Goal: Obtain resource: Obtain resource

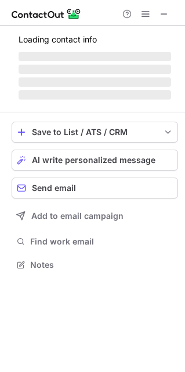
scroll to position [5, 6]
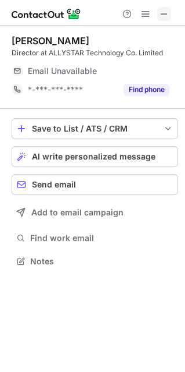
click at [168, 12] on span at bounding box center [164, 13] width 9 height 9
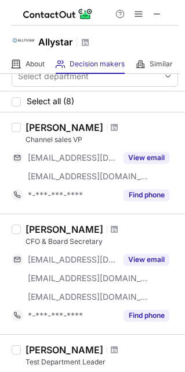
scroll to position [19, 0]
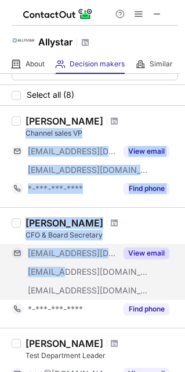
drag, startPoint x: 69, startPoint y: 119, endPoint x: 62, endPoint y: 274, distance: 154.8
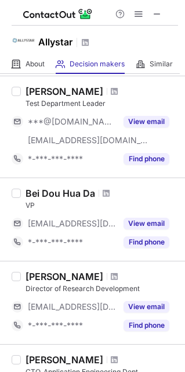
scroll to position [272, 0]
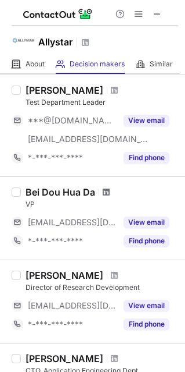
click at [104, 192] on span at bounding box center [106, 191] width 7 height 9
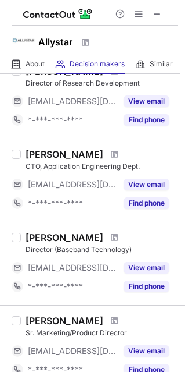
scroll to position [483, 0]
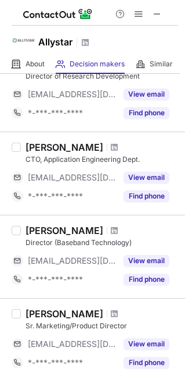
click at [107, 311] on div at bounding box center [115, 313] width 16 height 7
click at [111, 311] on span at bounding box center [114, 313] width 7 height 9
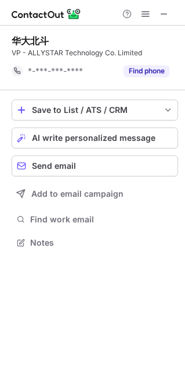
scroll to position [6, 6]
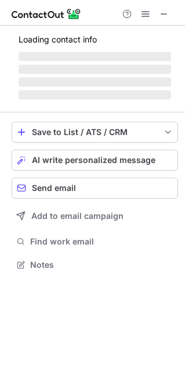
scroll to position [263, 185]
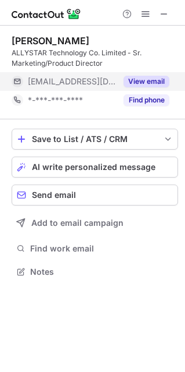
click at [138, 77] on button "View email" at bounding box center [147, 82] width 46 height 12
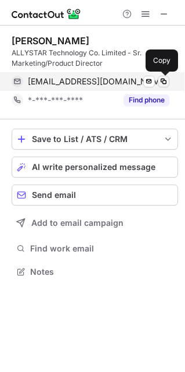
click at [163, 79] on span at bounding box center [163, 81] width 9 height 9
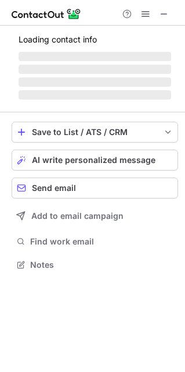
scroll to position [282, 185]
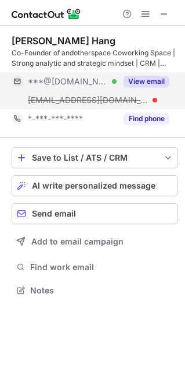
click at [144, 80] on button "View email" at bounding box center [147, 82] width 46 height 12
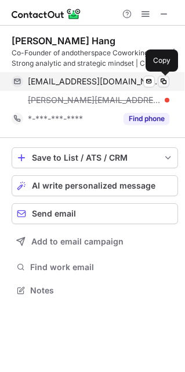
click at [166, 81] on span at bounding box center [163, 81] width 9 height 9
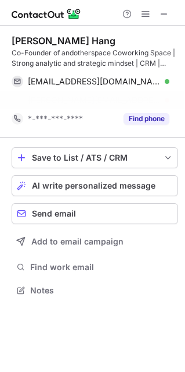
scroll to position [5, 6]
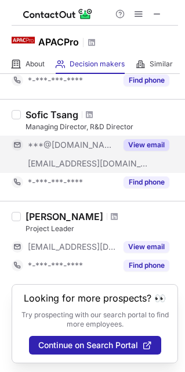
scroll to position [92, 0]
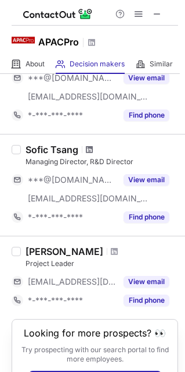
click at [91, 147] on span at bounding box center [89, 149] width 7 height 9
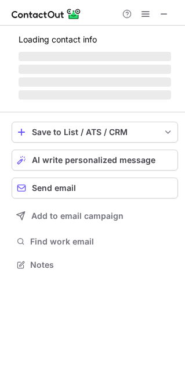
scroll to position [282, 185]
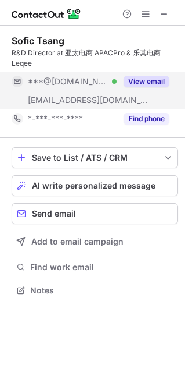
click at [141, 78] on button "View email" at bounding box center [147, 82] width 46 height 12
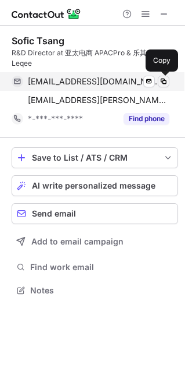
click at [166, 79] on span at bounding box center [163, 81] width 9 height 9
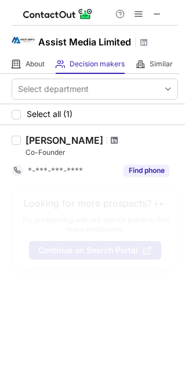
click at [111, 137] on span at bounding box center [114, 139] width 7 height 9
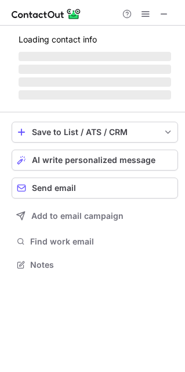
scroll to position [5, 6]
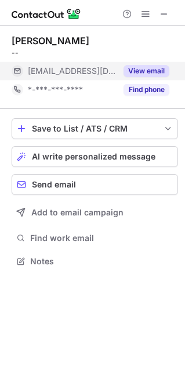
click at [154, 70] on button "View email" at bounding box center [147, 71] width 46 height 12
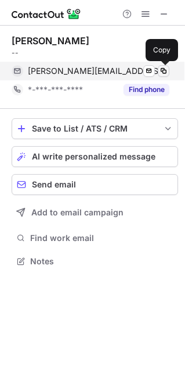
click at [165, 73] on span at bounding box center [163, 70] width 9 height 9
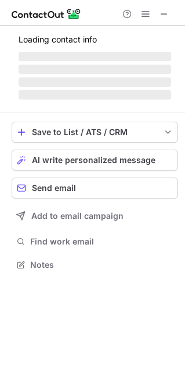
scroll to position [5, 6]
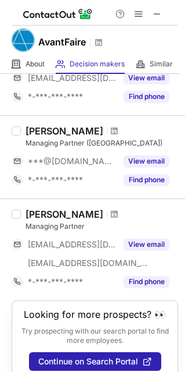
scroll to position [73, 0]
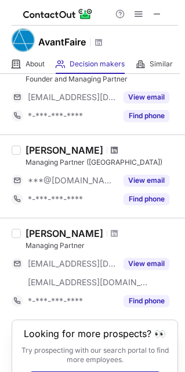
click at [111, 148] on span at bounding box center [114, 149] width 7 height 9
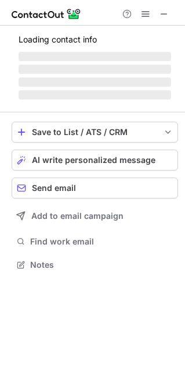
scroll to position [5, 6]
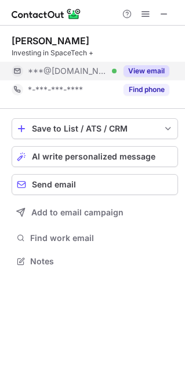
click at [155, 71] on button "View email" at bounding box center [147, 71] width 46 height 12
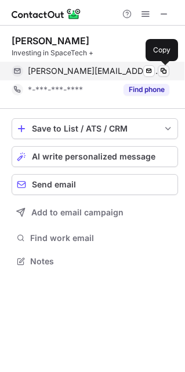
click at [161, 72] on span at bounding box center [163, 70] width 9 height 9
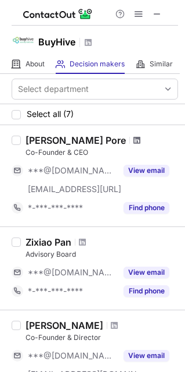
click at [134, 139] on span at bounding box center [137, 139] width 7 height 9
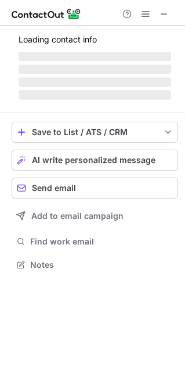
scroll to position [282, 185]
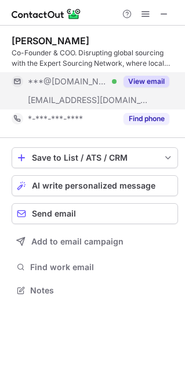
click at [149, 81] on button "View email" at bounding box center [147, 82] width 46 height 12
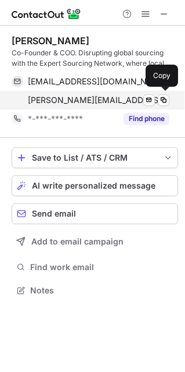
click at [49, 96] on span "brent@thebuyhive.com" at bounding box center [99, 100] width 142 height 10
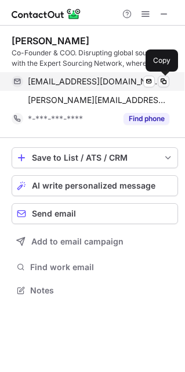
click at [163, 80] on span at bounding box center [163, 81] width 9 height 9
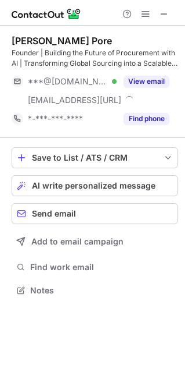
scroll to position [282, 185]
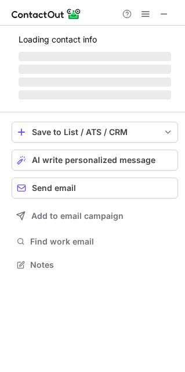
scroll to position [5, 6]
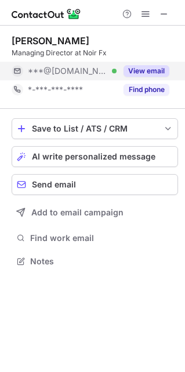
click at [142, 69] on button "View email" at bounding box center [147, 71] width 46 height 12
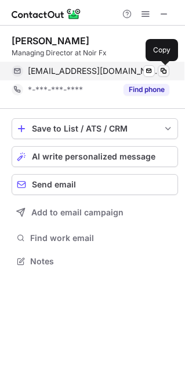
click at [166, 70] on span at bounding box center [163, 70] width 9 height 9
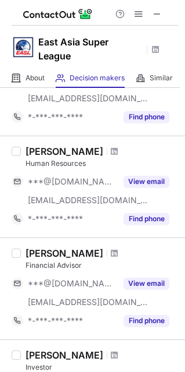
scroll to position [484, 0]
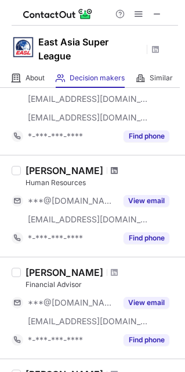
click at [111, 169] on span at bounding box center [114, 170] width 7 height 9
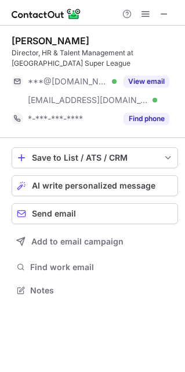
scroll to position [282, 185]
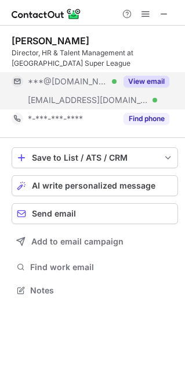
click at [154, 81] on button "View email" at bounding box center [147, 82] width 46 height 12
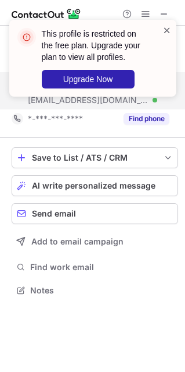
click at [163, 26] on span at bounding box center [167, 30] width 9 height 12
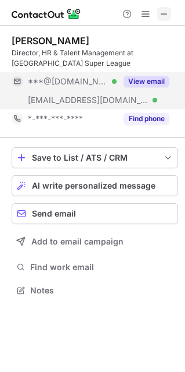
click at [167, 16] on span at bounding box center [164, 13] width 9 height 9
click at [159, 79] on button "View email" at bounding box center [147, 82] width 46 height 12
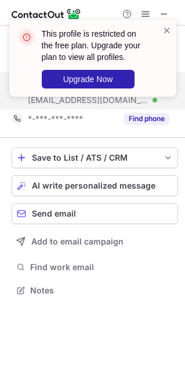
click at [162, 34] on div "This profile is restricted on the free plan. Upgrade your plan to view all prof…" at bounding box center [88, 57] width 149 height 67
click at [164, 22] on div "This profile is restricted on the free plan. Upgrade your plan to view all prof…" at bounding box center [92, 58] width 167 height 77
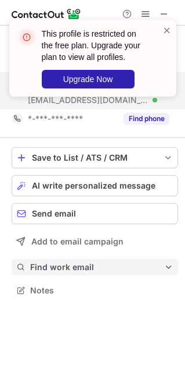
click at [66, 262] on span "Find work email" at bounding box center [97, 267] width 134 height 10
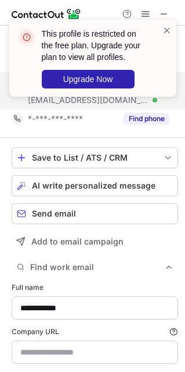
scroll to position [59, 0]
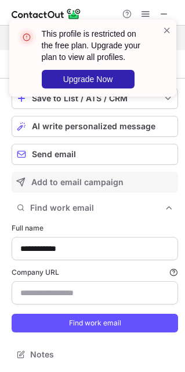
drag, startPoint x: 64, startPoint y: 325, endPoint x: 84, endPoint y: 188, distance: 138.7
click at [84, 188] on div "**********" at bounding box center [95, 225] width 167 height 293
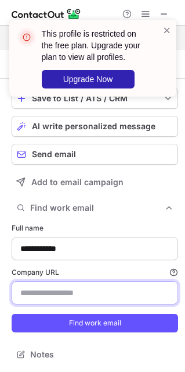
click at [73, 291] on input "Company URL Finding work email will consume 1 credit if a match is found." at bounding box center [95, 292] width 167 height 23
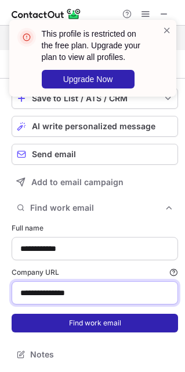
type input "**********"
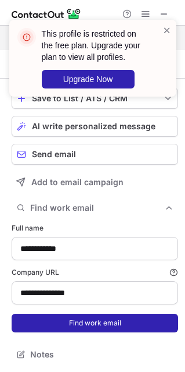
click at [107, 324] on button "Find work email" at bounding box center [95, 322] width 167 height 19
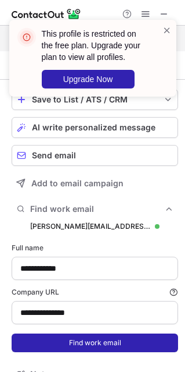
scroll to position [48, 0]
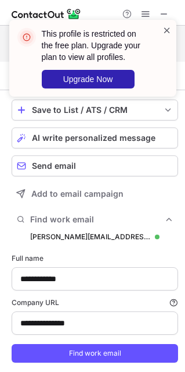
click at [167, 27] on span at bounding box center [167, 30] width 9 height 12
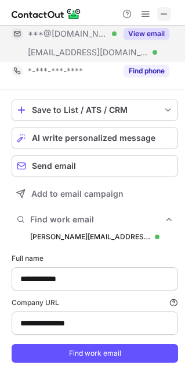
click at [166, 9] on span at bounding box center [164, 13] width 9 height 9
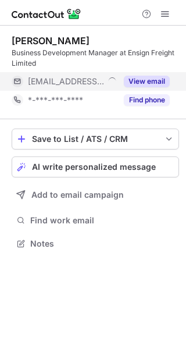
scroll to position [236, 186]
click at [134, 81] on button "View email" at bounding box center [147, 82] width 46 height 12
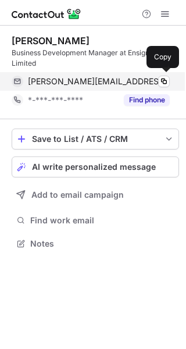
click at [129, 81] on div "[PERSON_NAME][EMAIL_ADDRESS][DOMAIN_NAME]" at bounding box center [99, 81] width 142 height 10
